Goal: Task Accomplishment & Management: Use online tool/utility

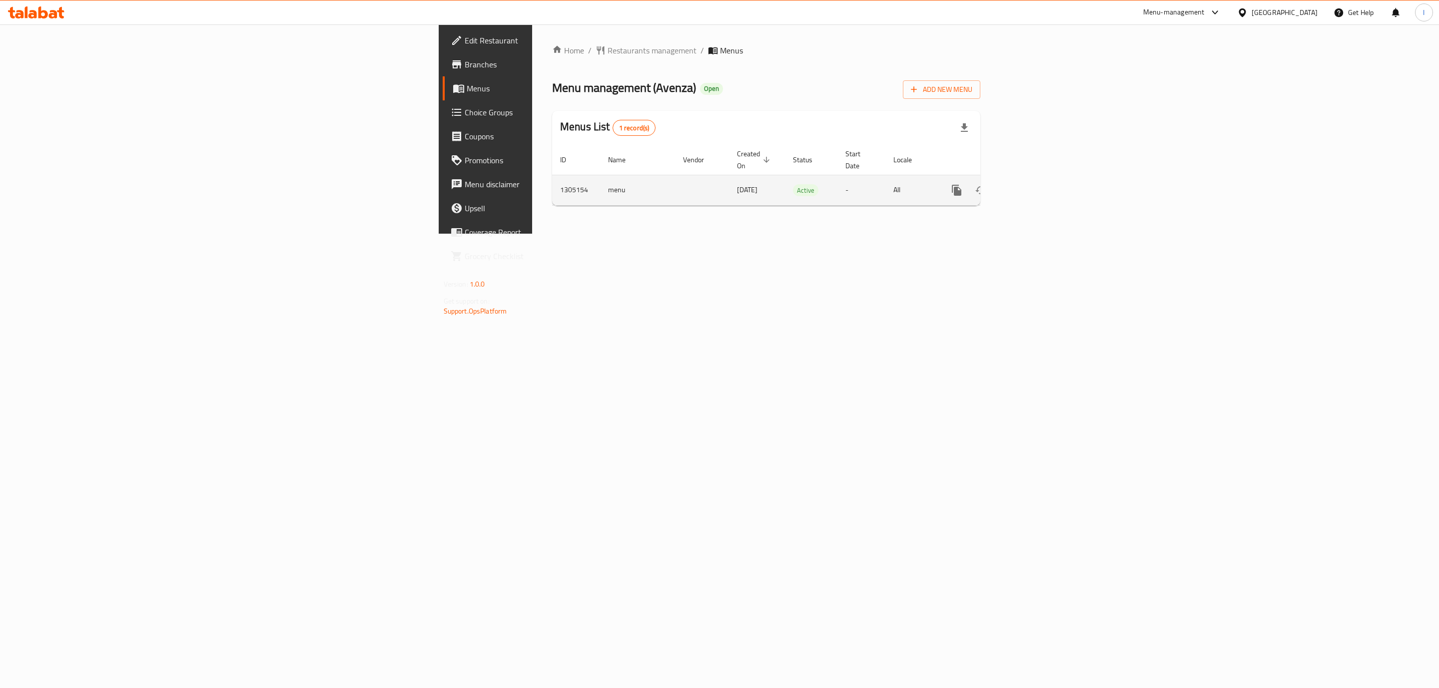
click at [1048, 185] on td "enhanced table" at bounding box center [993, 190] width 112 height 30
click at [1040, 185] on div "enhanced table" at bounding box center [993, 190] width 96 height 24
click at [1040, 182] on link "enhanced table" at bounding box center [1028, 190] width 24 height 24
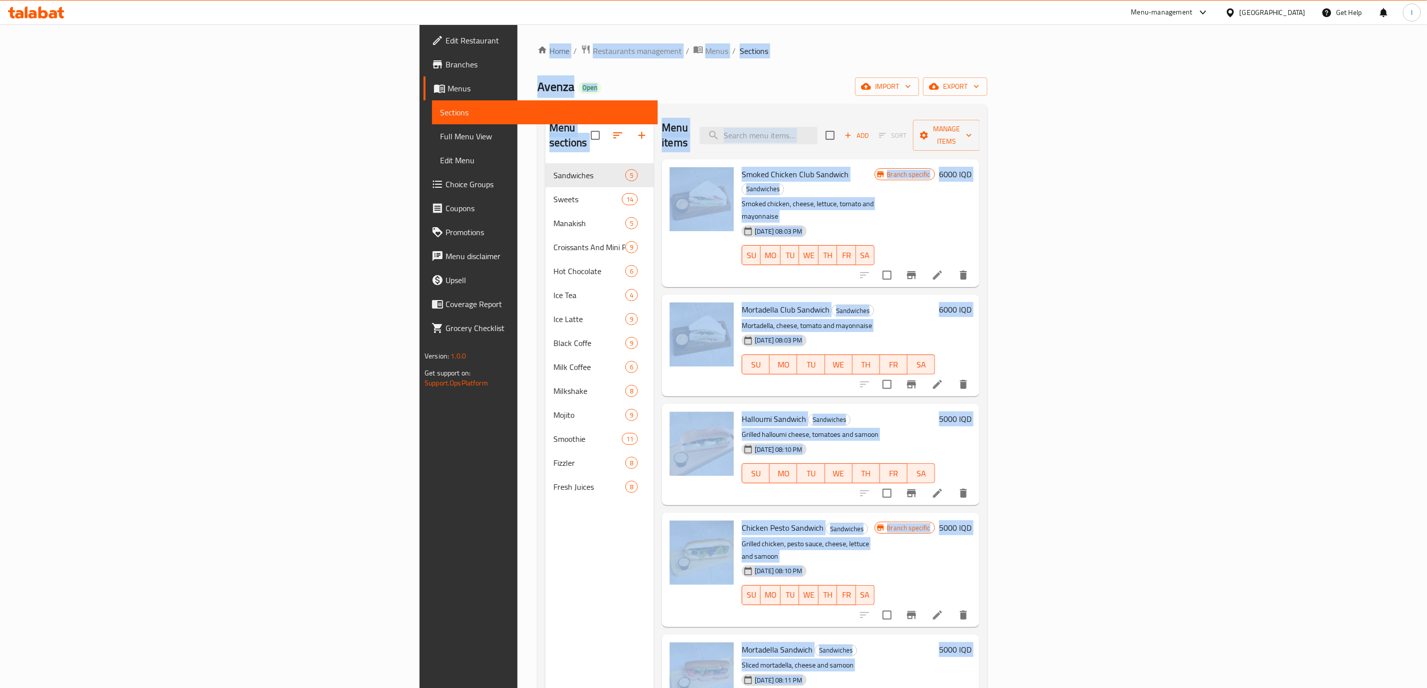
click at [874, 221] on div "11-08-2025 08:03 PM SU MO TU WE TH FR SA" at bounding box center [808, 248] width 140 height 54
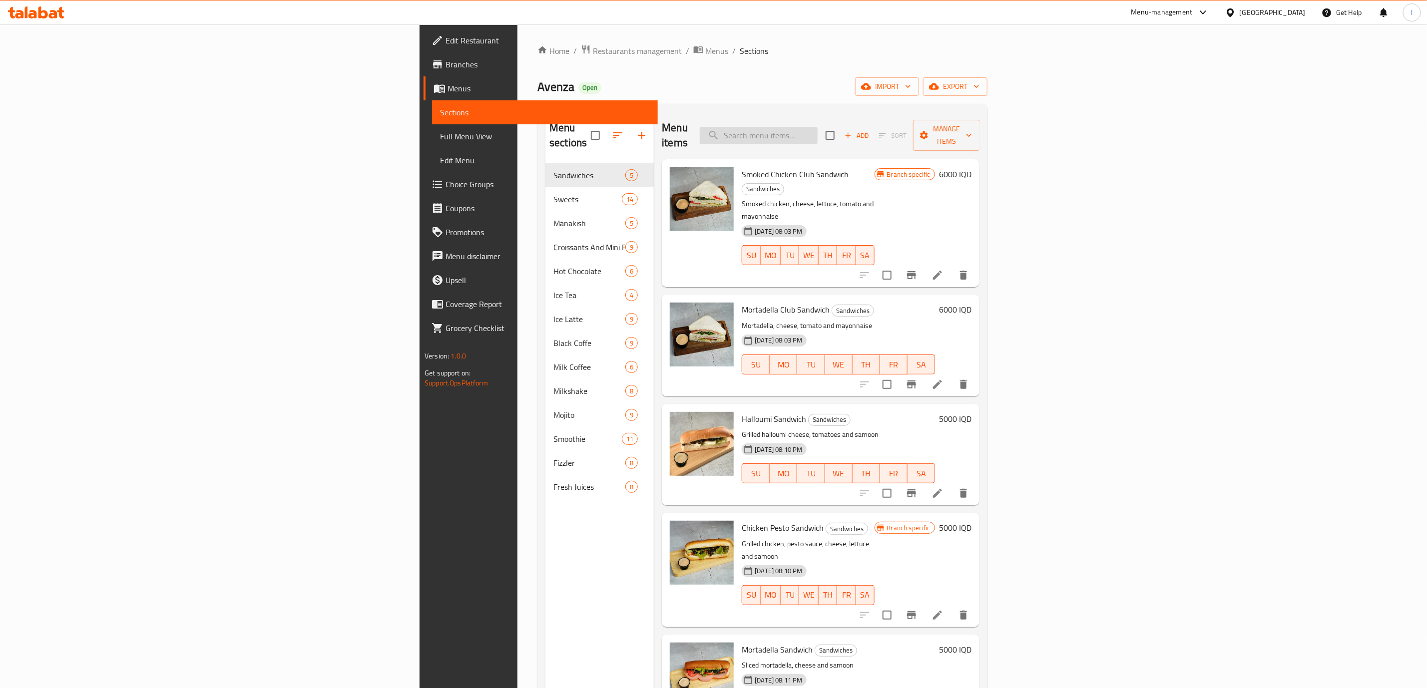
click at [818, 127] on input "search" at bounding box center [759, 135] width 118 height 17
paste input "Dulce de Leche"
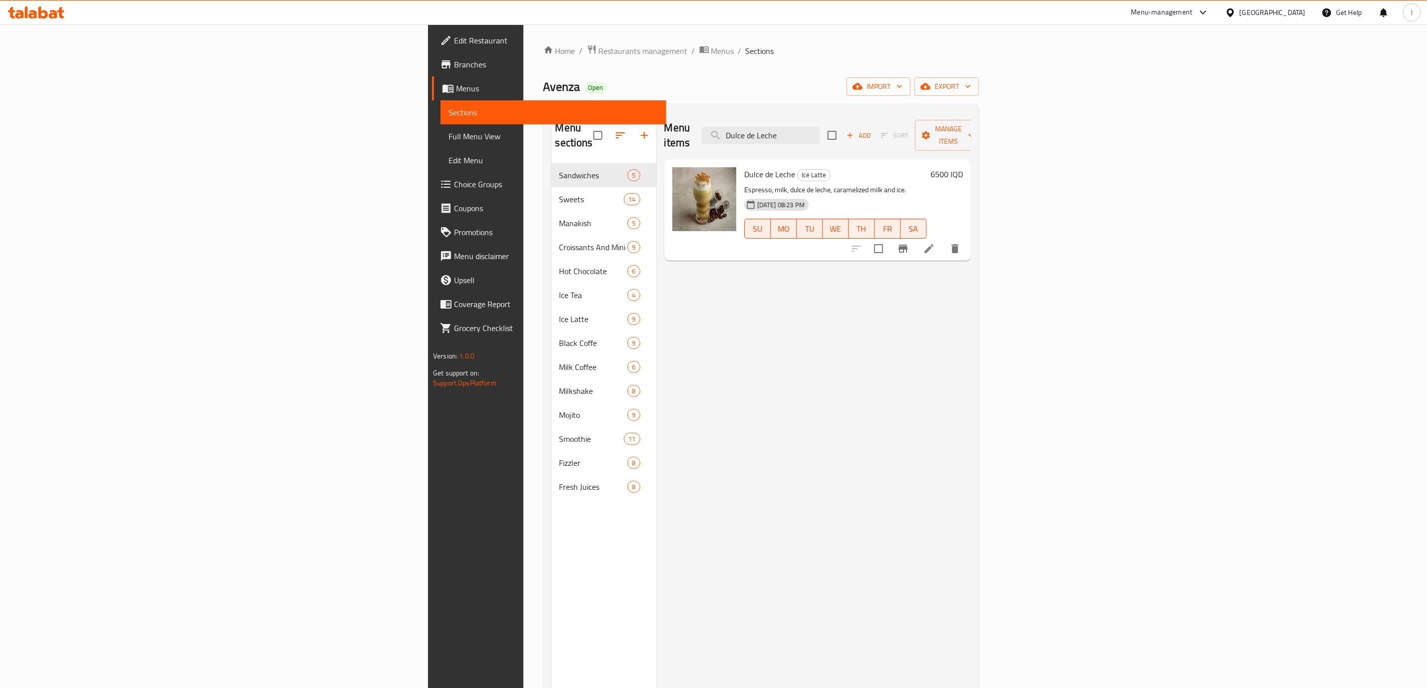
type input "Dulce de Leche"
click at [441, 143] on link "Full Menu View" at bounding box center [554, 136] width 226 height 24
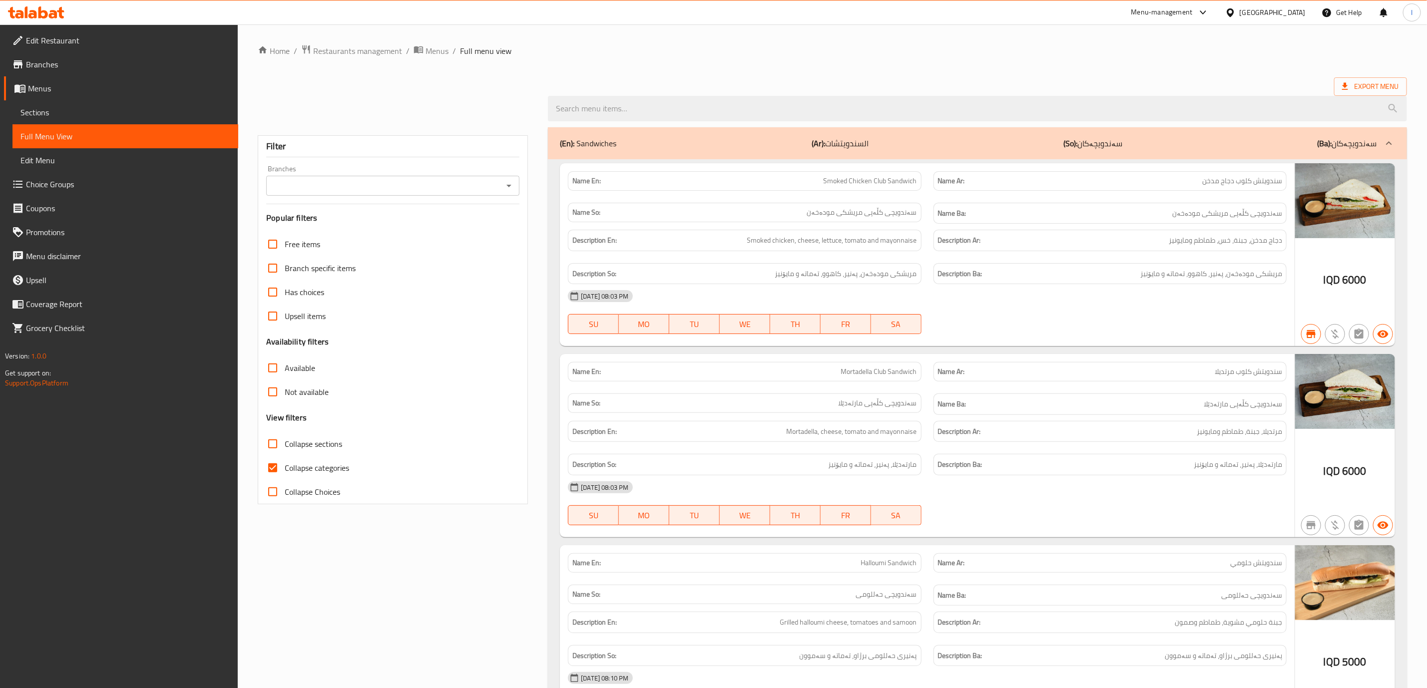
click at [453, 185] on input "Branches" at bounding box center [384, 186] width 231 height 14
click at [394, 233] on li "Avenza, Vital City" at bounding box center [393, 229] width 253 height 18
type input "Avenza, Vital City"
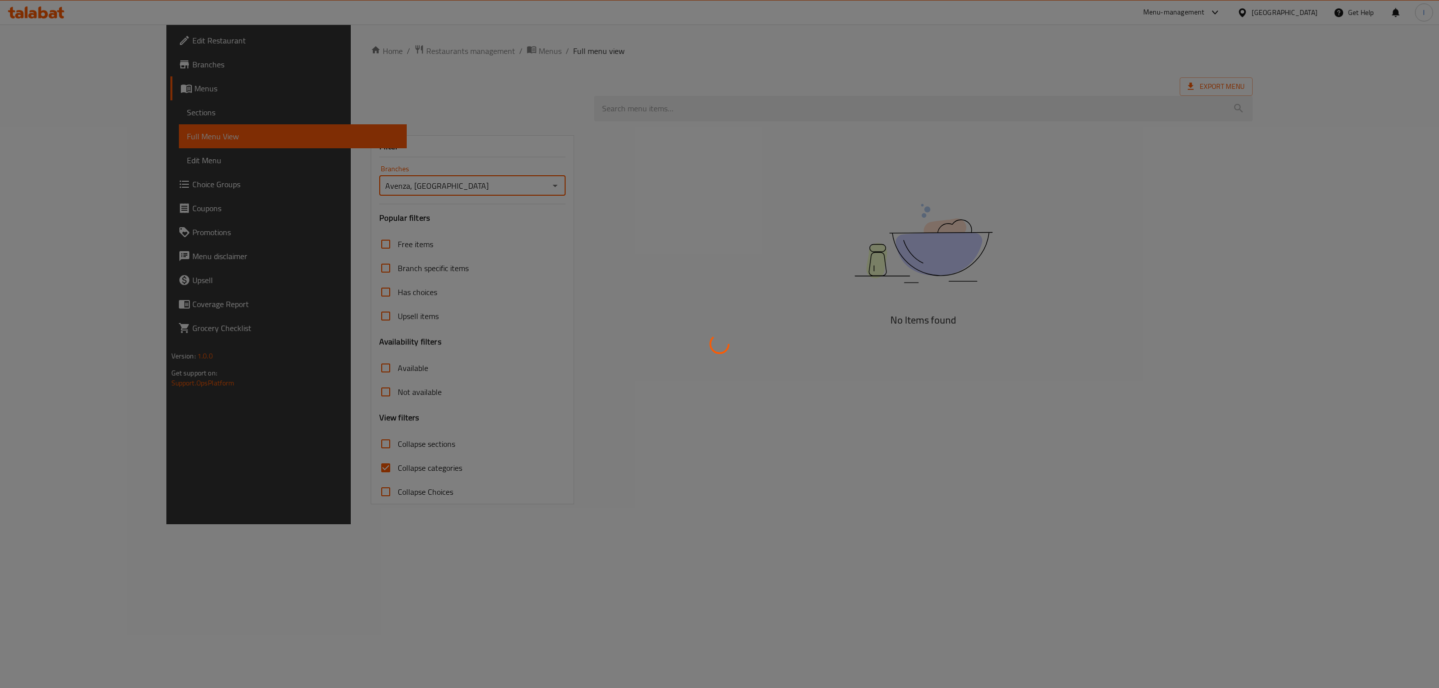
click at [340, 463] on div at bounding box center [719, 344] width 1439 height 688
click at [312, 468] on div at bounding box center [719, 344] width 1439 height 688
click at [287, 471] on div at bounding box center [719, 344] width 1439 height 688
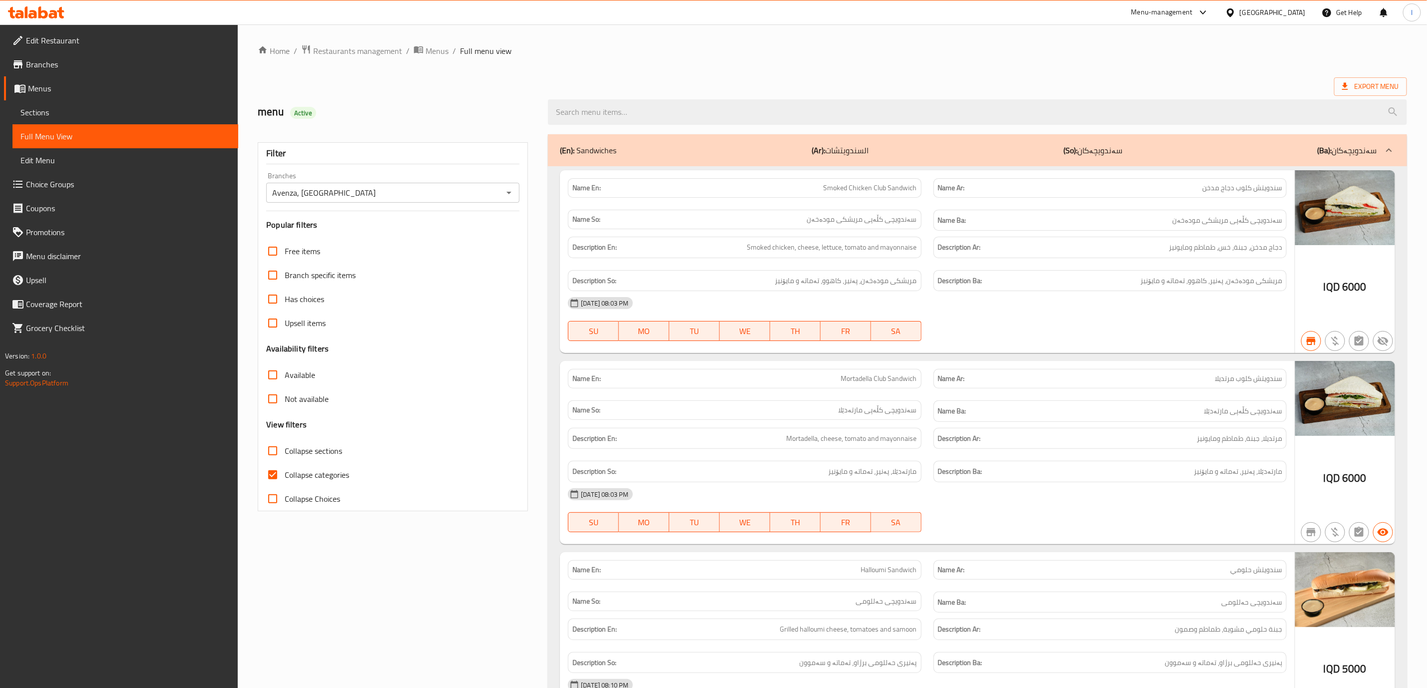
drag, startPoint x: 309, startPoint y: 474, endPoint x: 680, endPoint y: 234, distance: 442.2
click at [309, 472] on span "Collapse categories" at bounding box center [317, 475] width 64 height 12
click at [285, 472] on input "Collapse categories" at bounding box center [273, 475] width 24 height 24
checkbox input "false"
click at [757, 120] on input "search" at bounding box center [977, 111] width 859 height 25
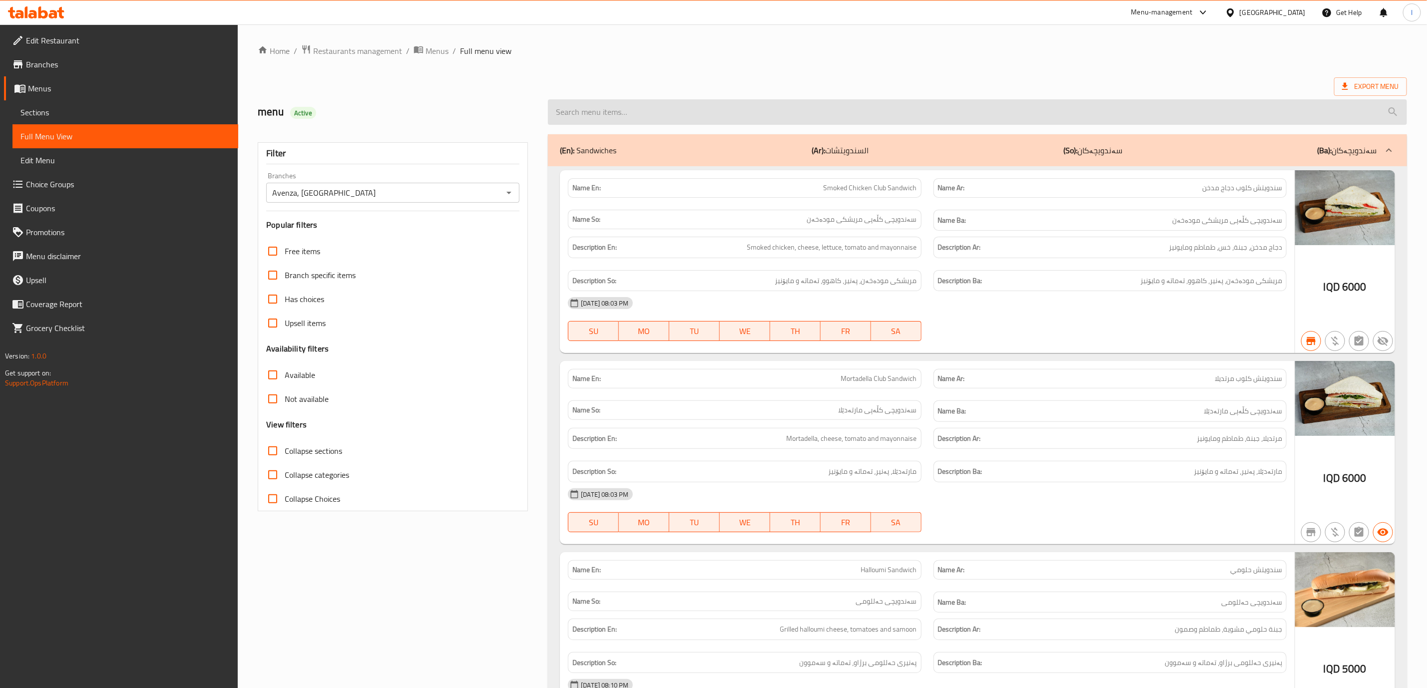
paste input "Dulce de Leche"
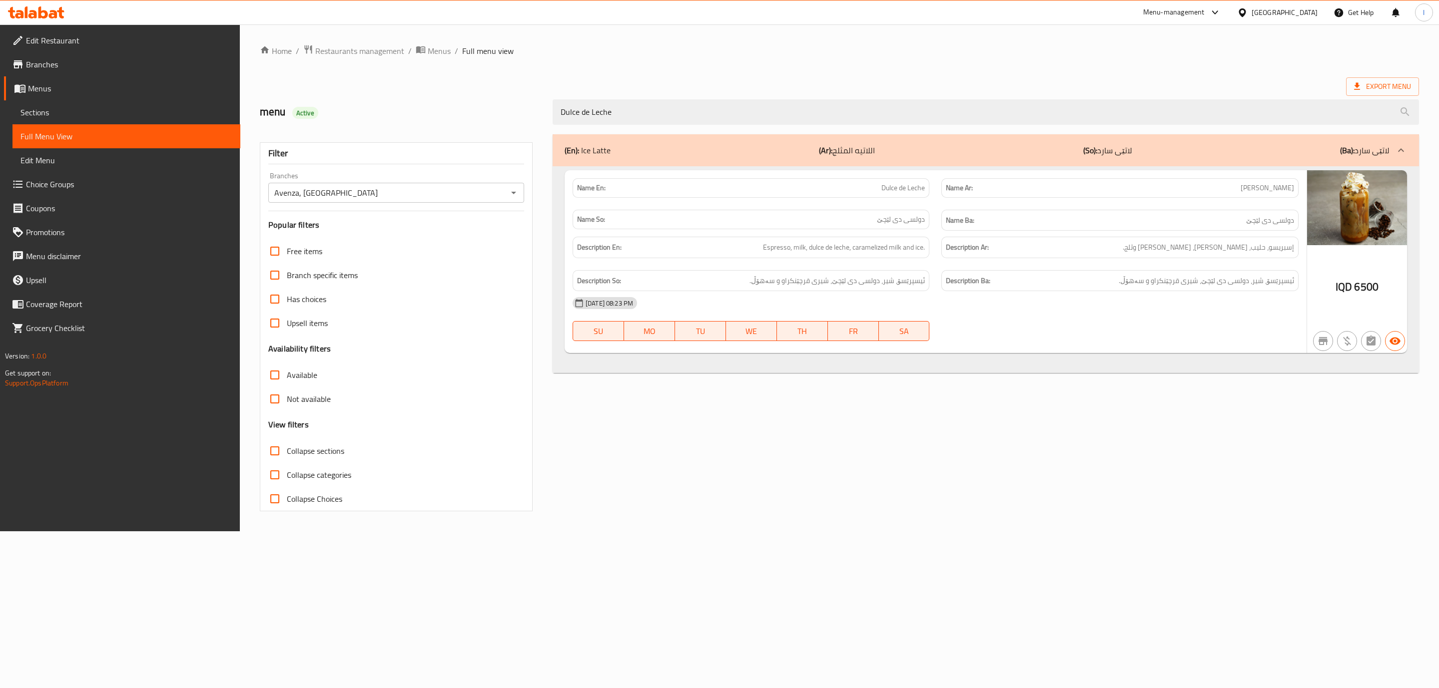
type input "Dulce de Leche"
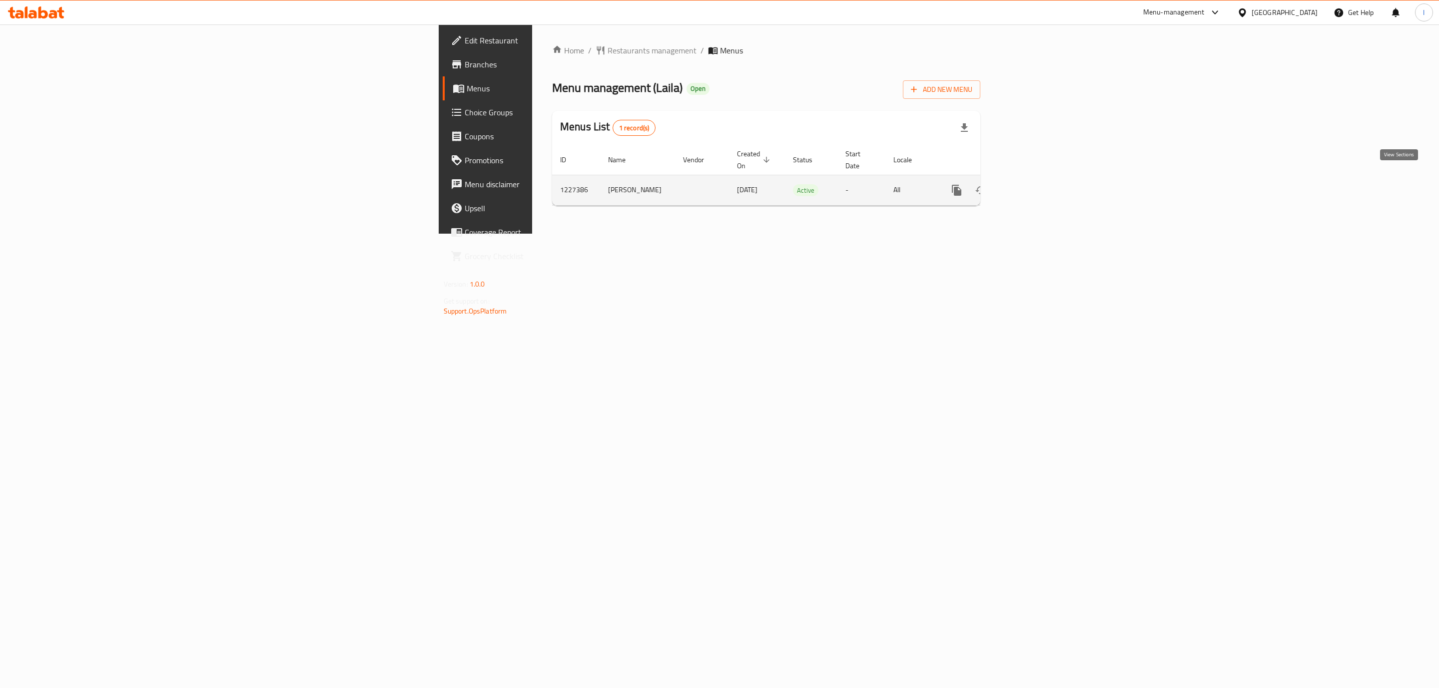
click at [1040, 186] on link "enhanced table" at bounding box center [1028, 190] width 24 height 24
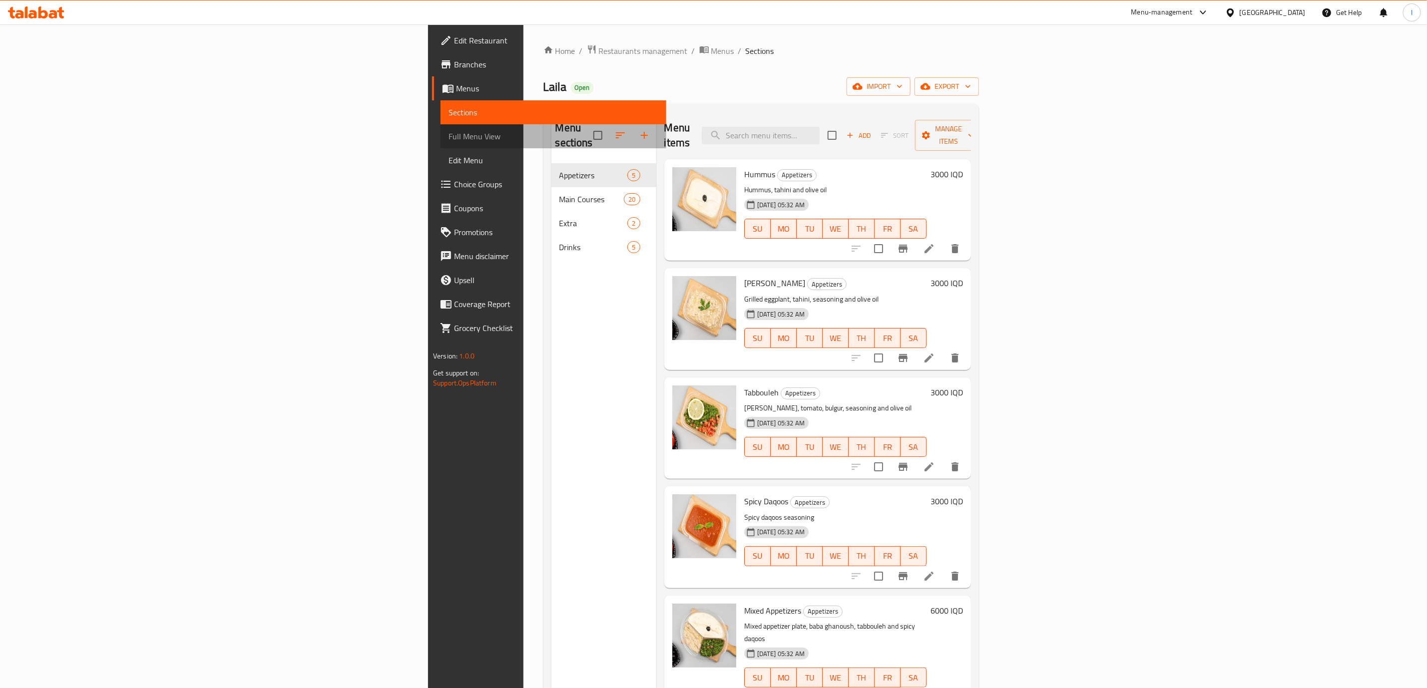
click at [449, 135] on span "Full Menu View" at bounding box center [554, 136] width 210 height 12
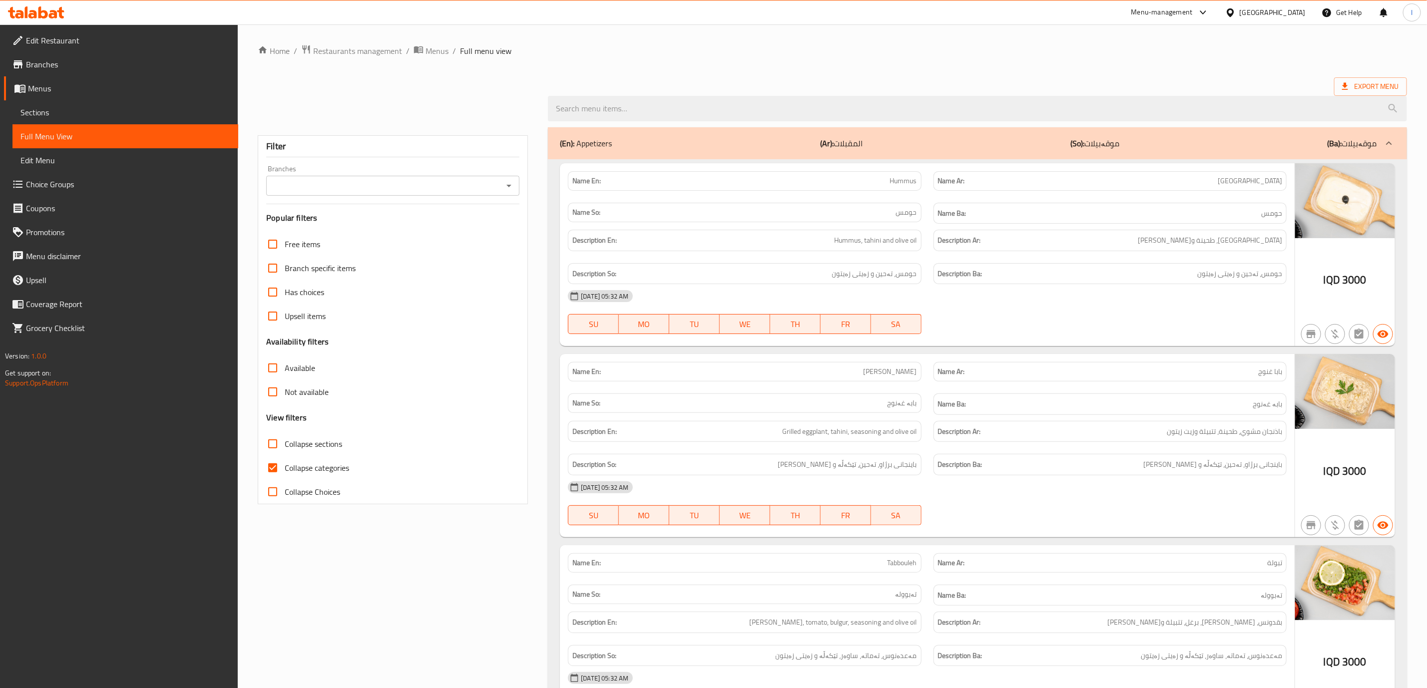
click at [428, 192] on input "Branches" at bounding box center [384, 186] width 231 height 14
click at [357, 251] on li "Laila, 42" at bounding box center [393, 247] width 253 height 18
type input "Laila, 42"
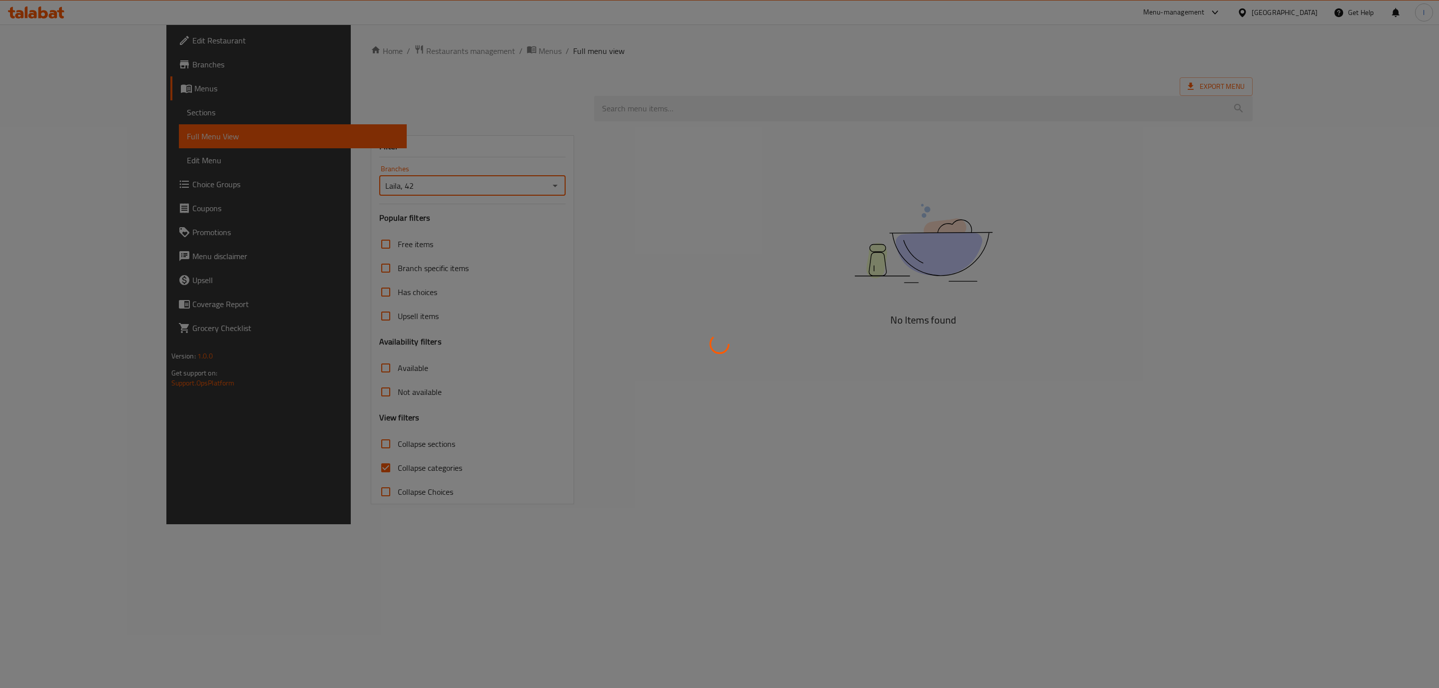
click at [306, 462] on div at bounding box center [719, 344] width 1439 height 688
click at [296, 468] on div at bounding box center [719, 344] width 1439 height 688
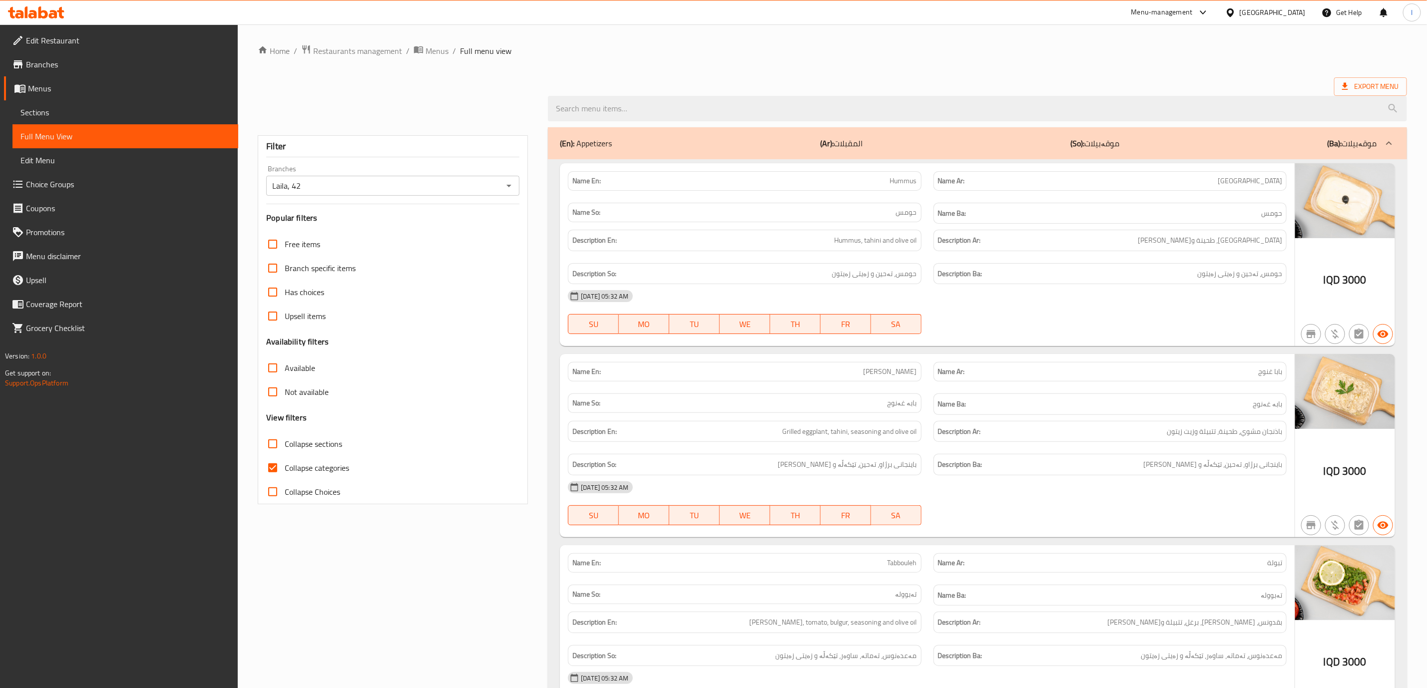
click at [286, 474] on span "Collapse categories" at bounding box center [317, 468] width 64 height 12
click at [285, 474] on input "Collapse categories" at bounding box center [273, 468] width 24 height 24
checkbox input "false"
click at [303, 447] on span "Collapse sections" at bounding box center [313, 444] width 57 height 12
click at [285, 447] on input "Collapse sections" at bounding box center [273, 444] width 24 height 24
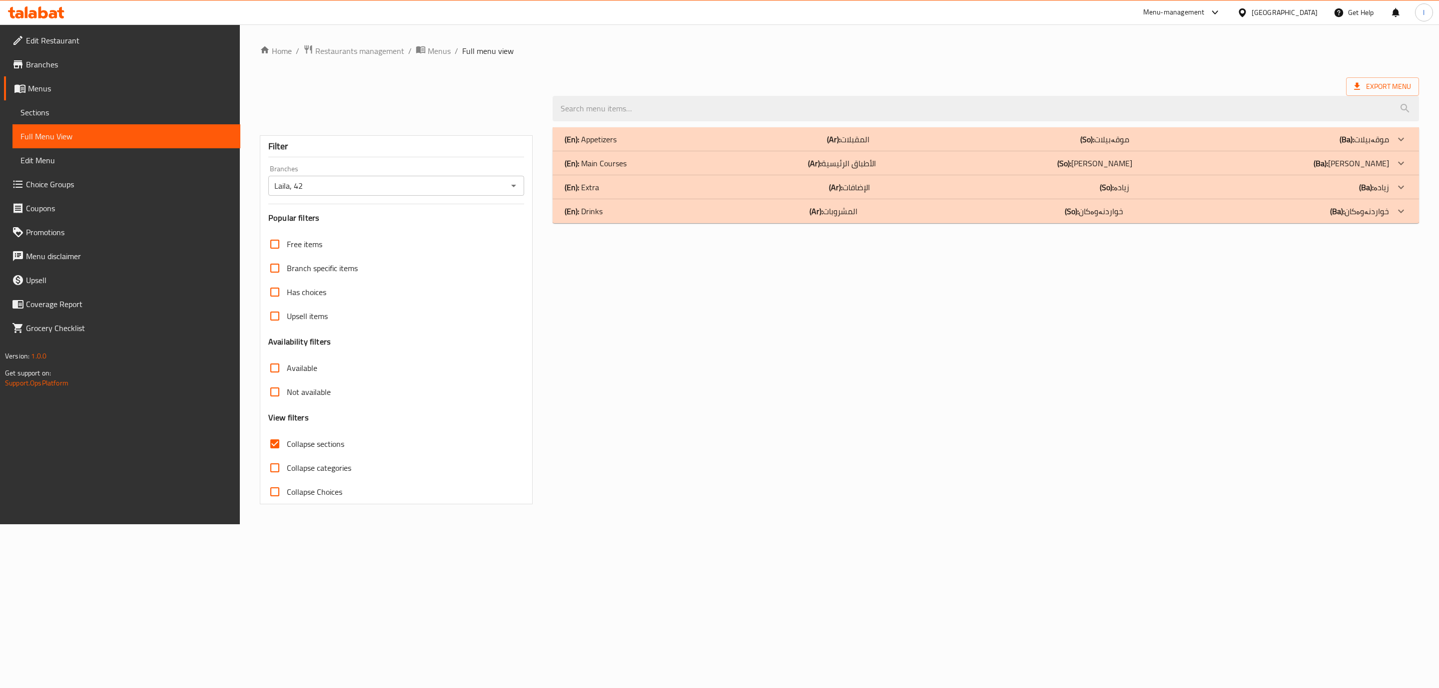
click at [304, 443] on span "Collapse sections" at bounding box center [315, 444] width 57 height 12
click at [287, 443] on input "Collapse sections" at bounding box center [275, 444] width 24 height 24
checkbox input "false"
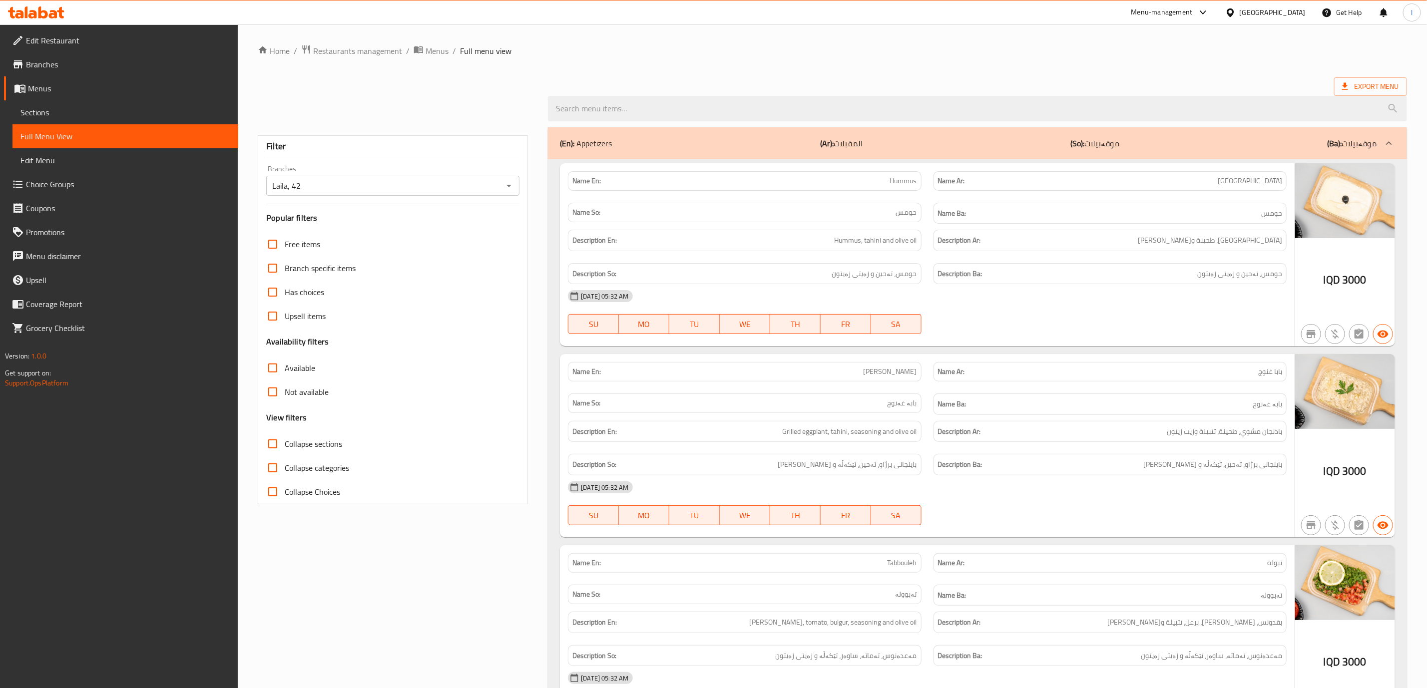
drag, startPoint x: 1211, startPoint y: 268, endPoint x: 1123, endPoint y: 422, distance: 176.8
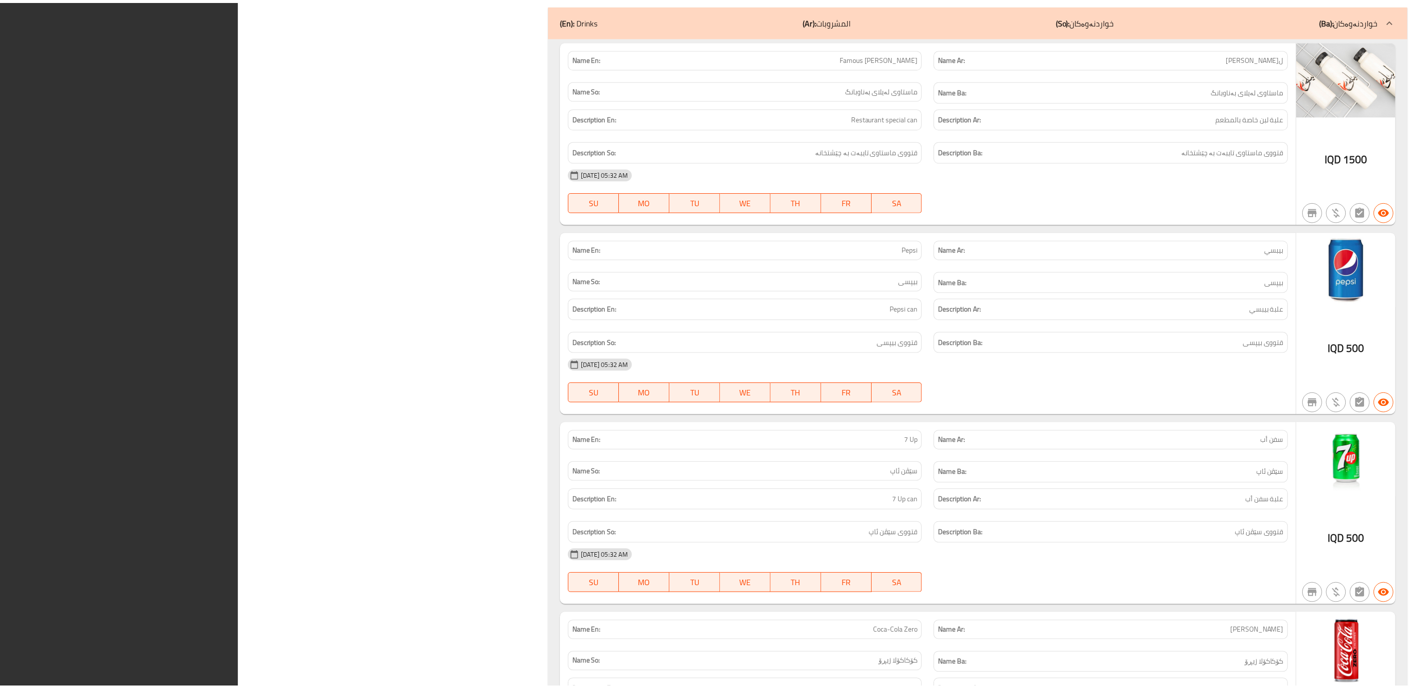
scroll to position [6276, 0]
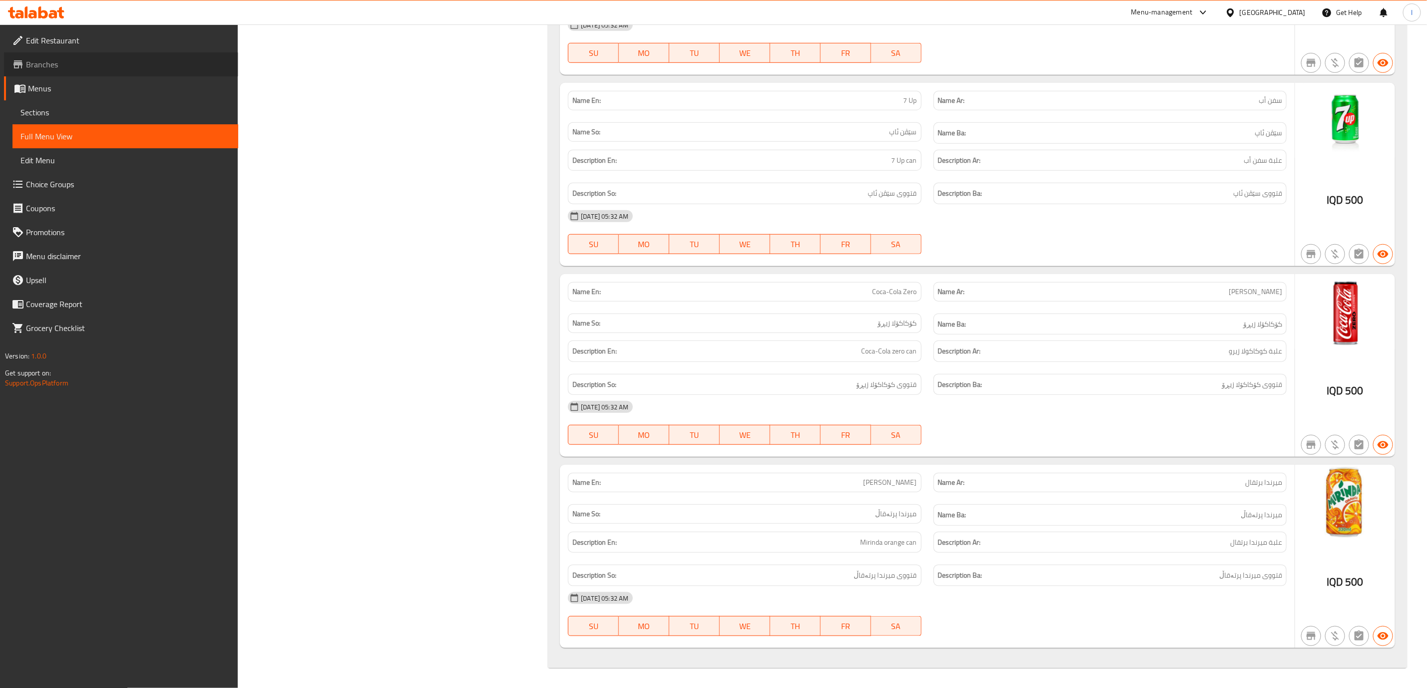
click at [127, 67] on span "Branches" at bounding box center [128, 64] width 204 height 12
